Goal: Information Seeking & Learning: Learn about a topic

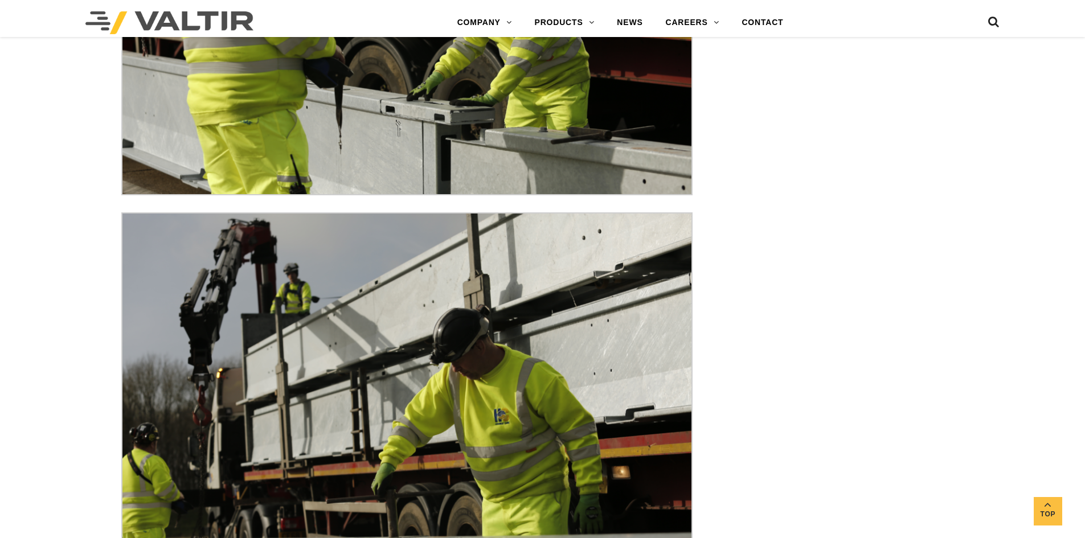
scroll to position [4714, 0]
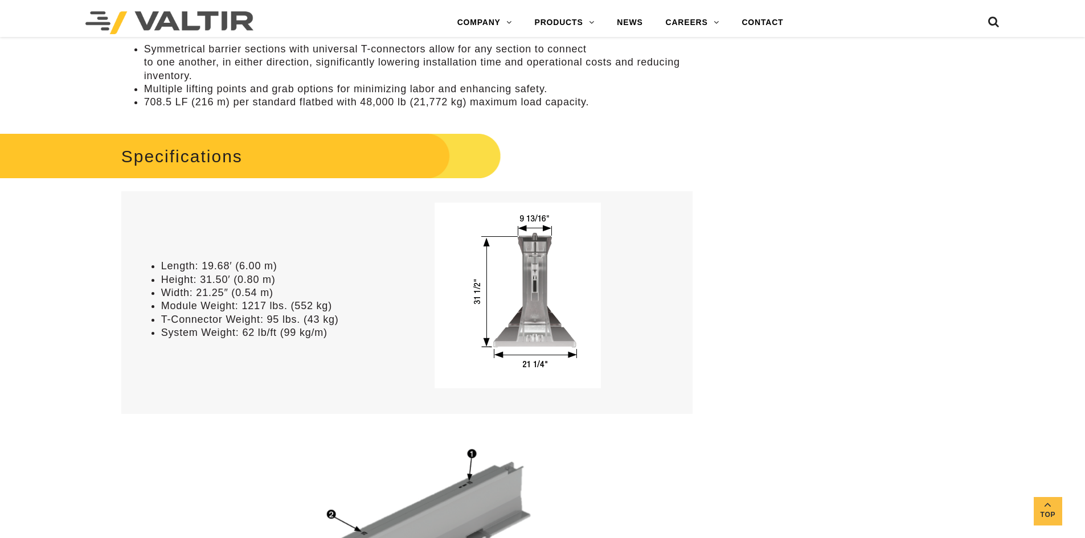
scroll to position [500, 0]
